Goal: Check status: Check status

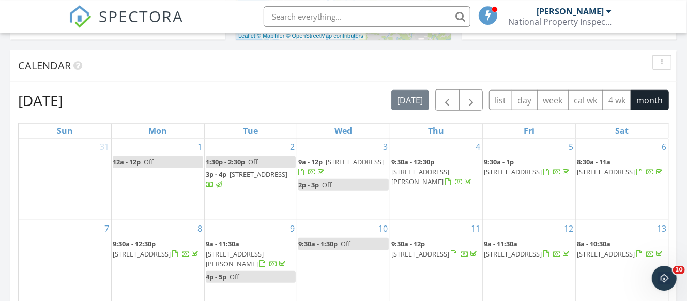
scroll to position [489, 0]
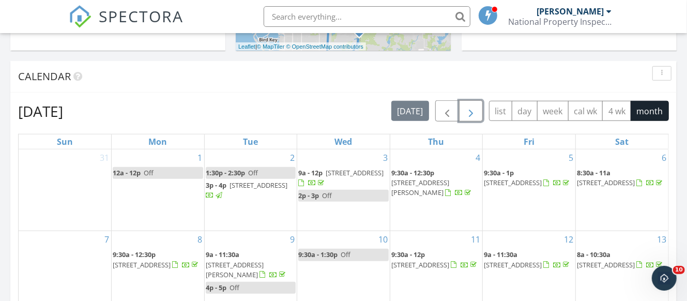
click at [480, 100] on button "button" at bounding box center [471, 110] width 24 height 21
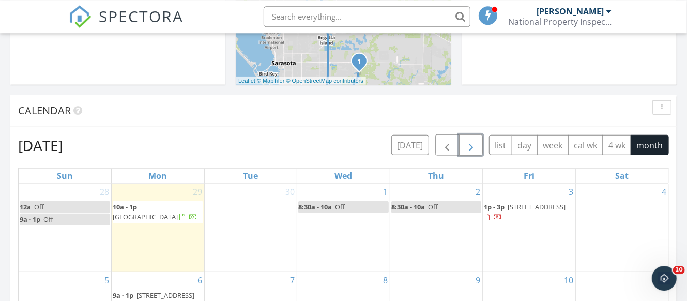
scroll to position [434, 0]
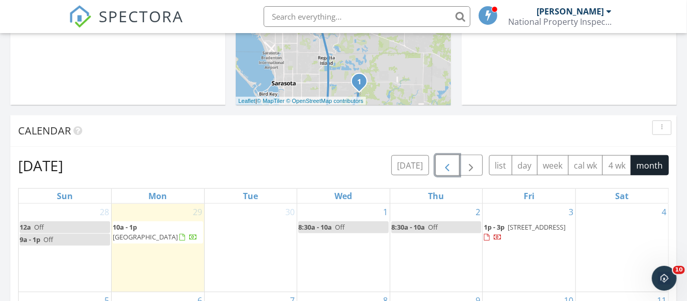
click at [445, 159] on span "button" at bounding box center [447, 165] width 12 height 12
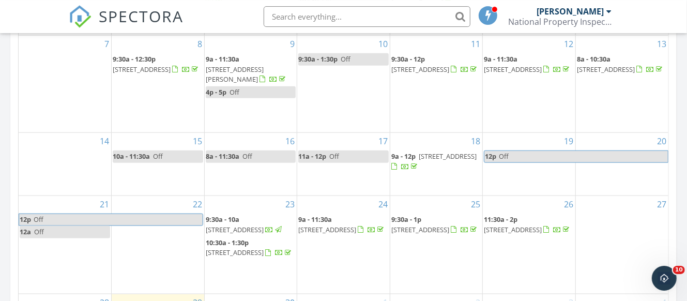
scroll to position [706, 0]
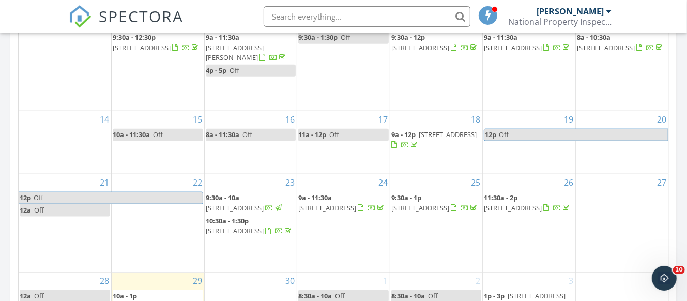
click at [519, 203] on span "11122 Tidepool Ct, San Antonio 33576" at bounding box center [513, 207] width 58 height 9
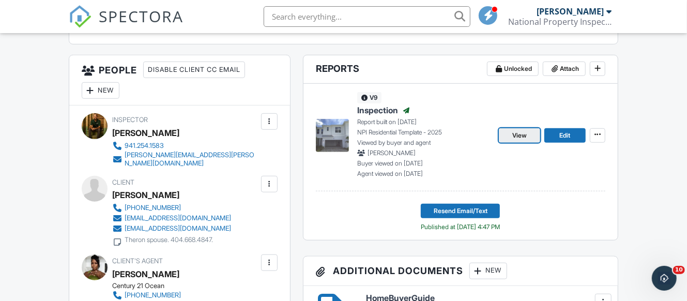
click at [515, 141] on span "View" at bounding box center [520, 135] width 14 height 10
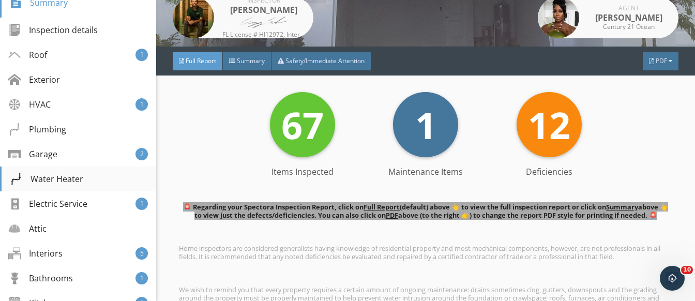
scroll to position [202, 0]
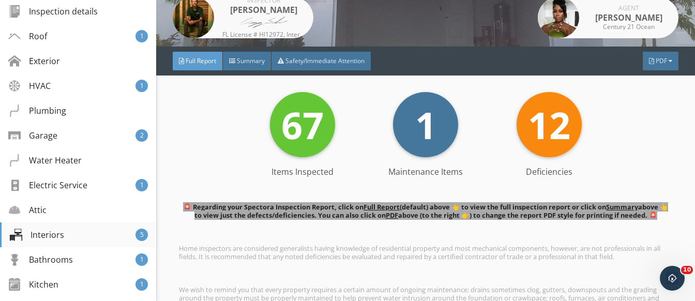
click at [69, 232] on div "Interiors 5" at bounding box center [78, 234] width 156 height 25
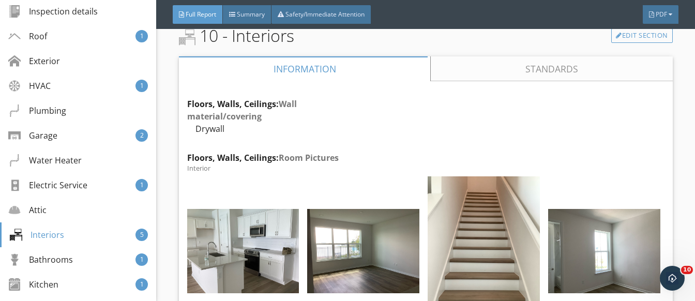
scroll to position [17551, 0]
click at [247, 18] on span "Summary" at bounding box center [251, 14] width 28 height 9
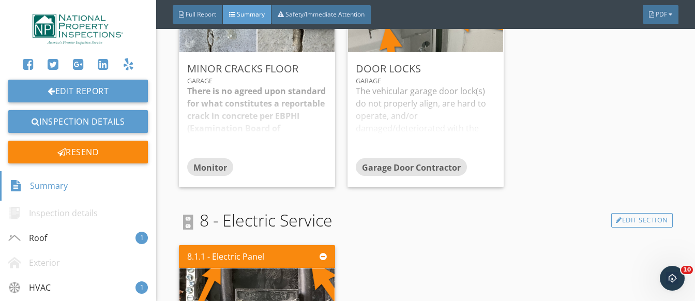
scroll to position [1144, 0]
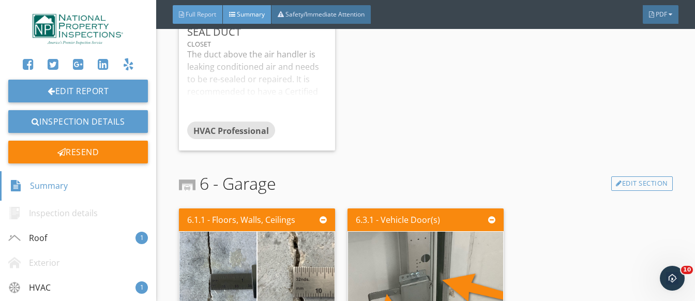
click at [201, 18] on span "Full Report" at bounding box center [201, 14] width 31 height 9
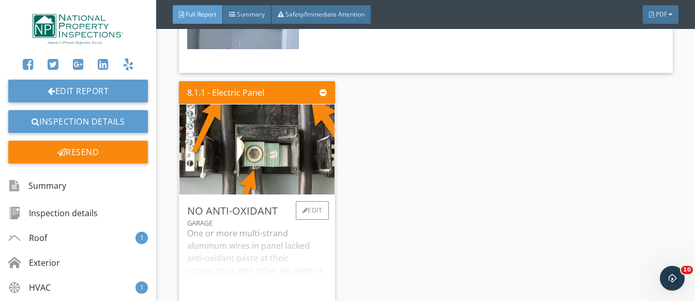
scroll to position [15694, 0]
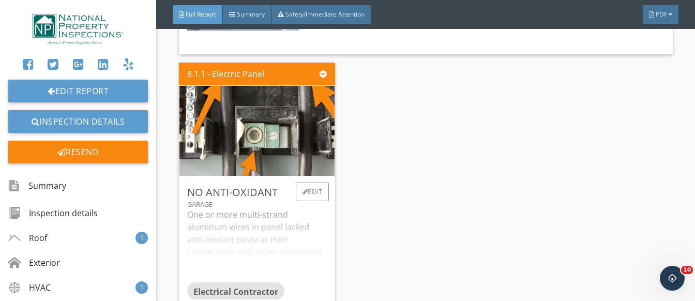
click at [272, 208] on div "One or more multi-strand aluminum wires in panel lacked anti-oxidant paste at t…" at bounding box center [257, 244] width 140 height 73
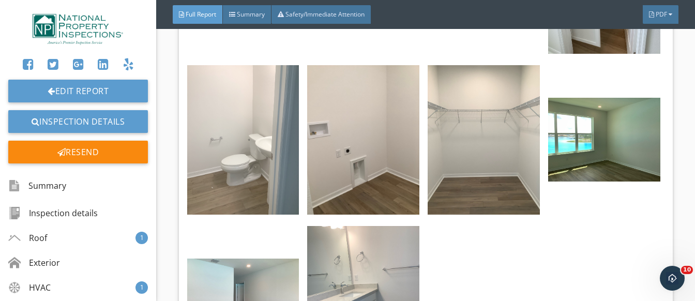
scroll to position [18051, 0]
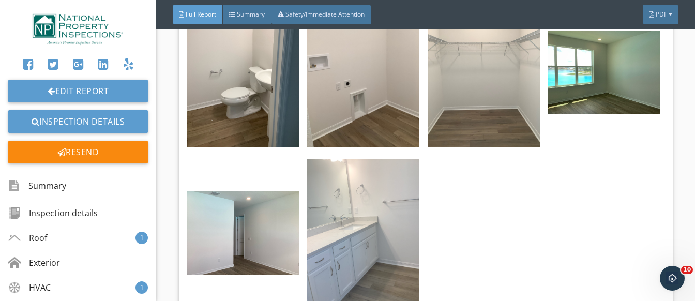
click at [338, 173] on img at bounding box center [363, 233] width 112 height 149
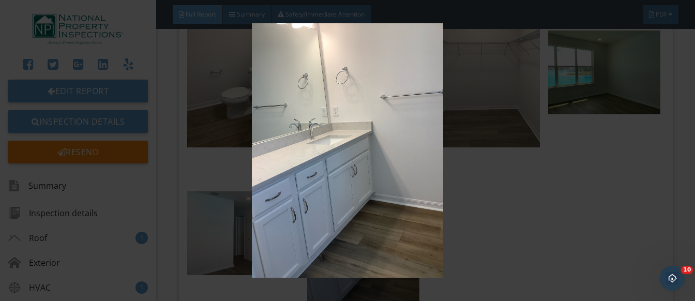
click at [326, 138] on img at bounding box center [347, 150] width 629 height 254
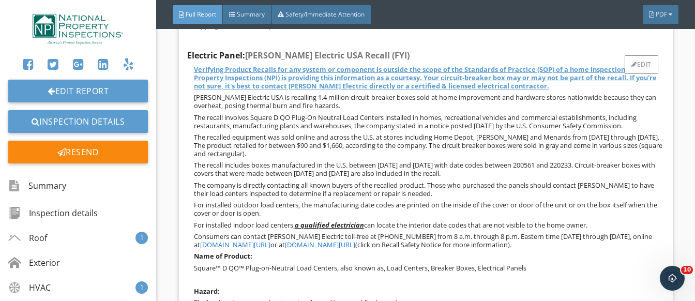
scroll to position [14482, 0]
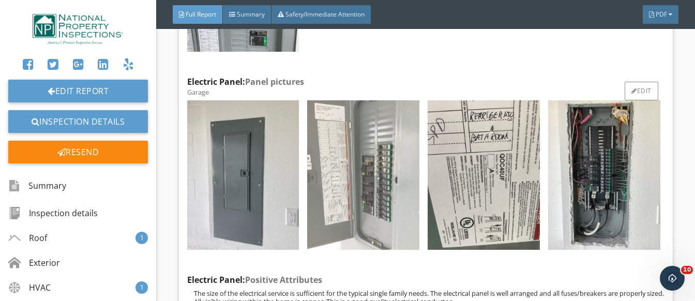
click at [341, 143] on img at bounding box center [363, 174] width 112 height 149
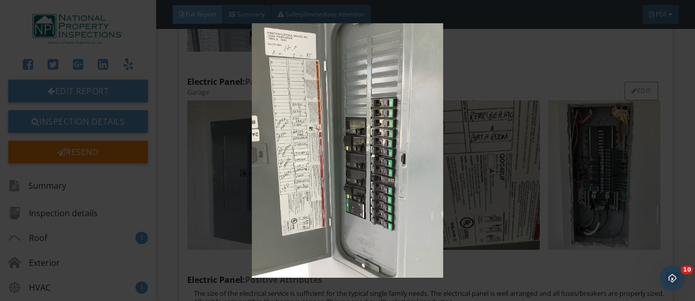
click at [341, 143] on img at bounding box center [347, 150] width 629 height 254
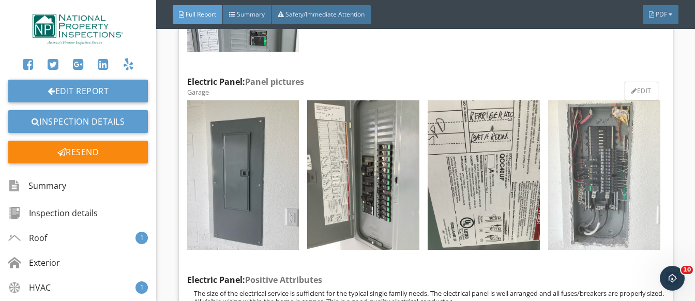
click at [593, 134] on img at bounding box center [604, 174] width 112 height 149
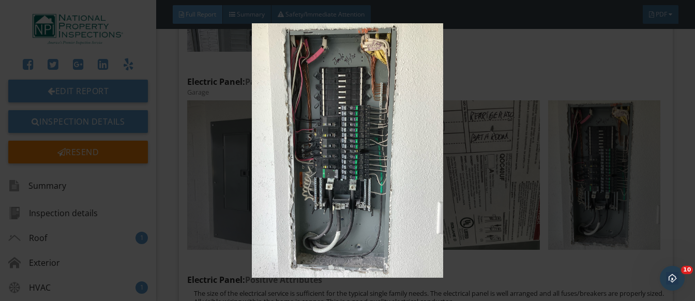
click at [353, 143] on img at bounding box center [347, 150] width 629 height 254
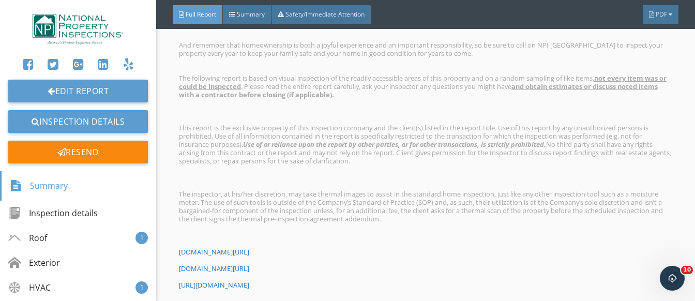
scroll to position [441, 0]
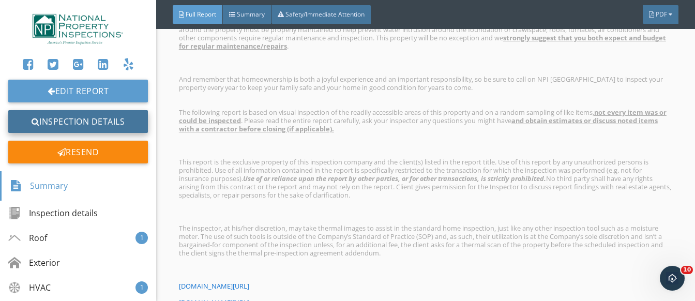
click at [44, 120] on link "Inspection Details" at bounding box center [78, 121] width 140 height 23
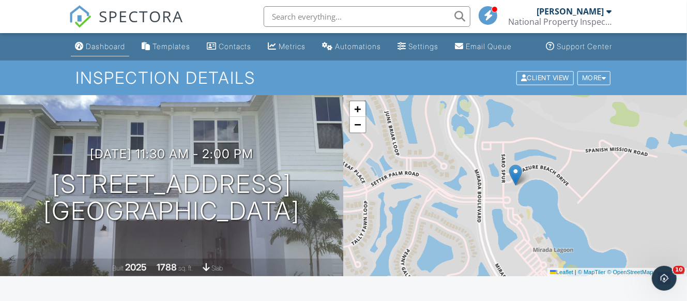
click at [99, 51] on div "Dashboard" at bounding box center [105, 46] width 39 height 9
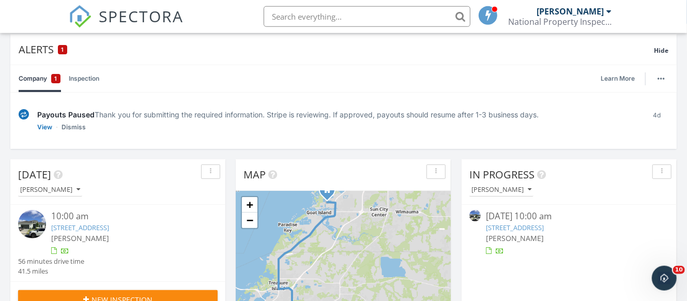
scroll to position [54, 0]
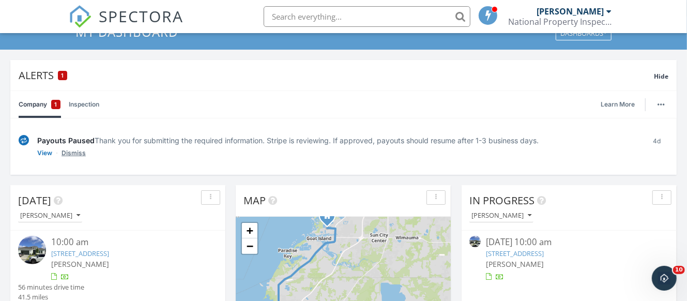
click at [83, 148] on link "Dismiss" at bounding box center [74, 153] width 24 height 10
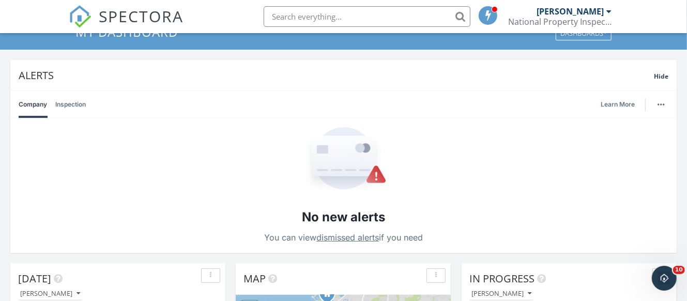
click at [73, 99] on link "Inspection" at bounding box center [70, 104] width 31 height 27
click at [39, 96] on link "Company" at bounding box center [33, 104] width 28 height 27
click at [661, 72] on span "Hide" at bounding box center [661, 76] width 14 height 9
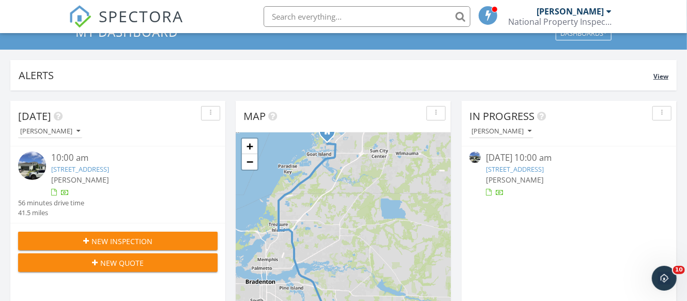
click at [662, 72] on span "View" at bounding box center [661, 76] width 15 height 9
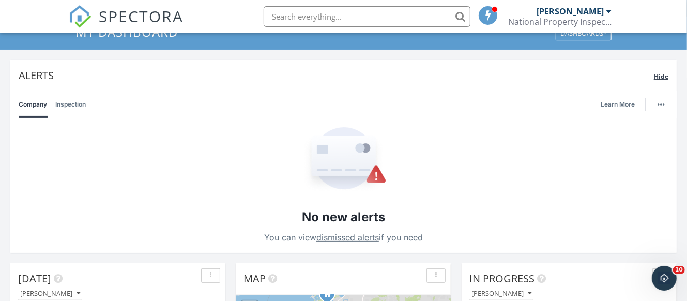
click at [662, 72] on span "Hide" at bounding box center [661, 76] width 14 height 9
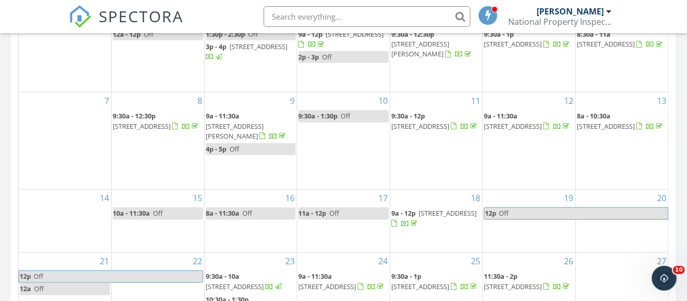
scroll to position [652, 0]
